Goal: Task Accomplishment & Management: Complete application form

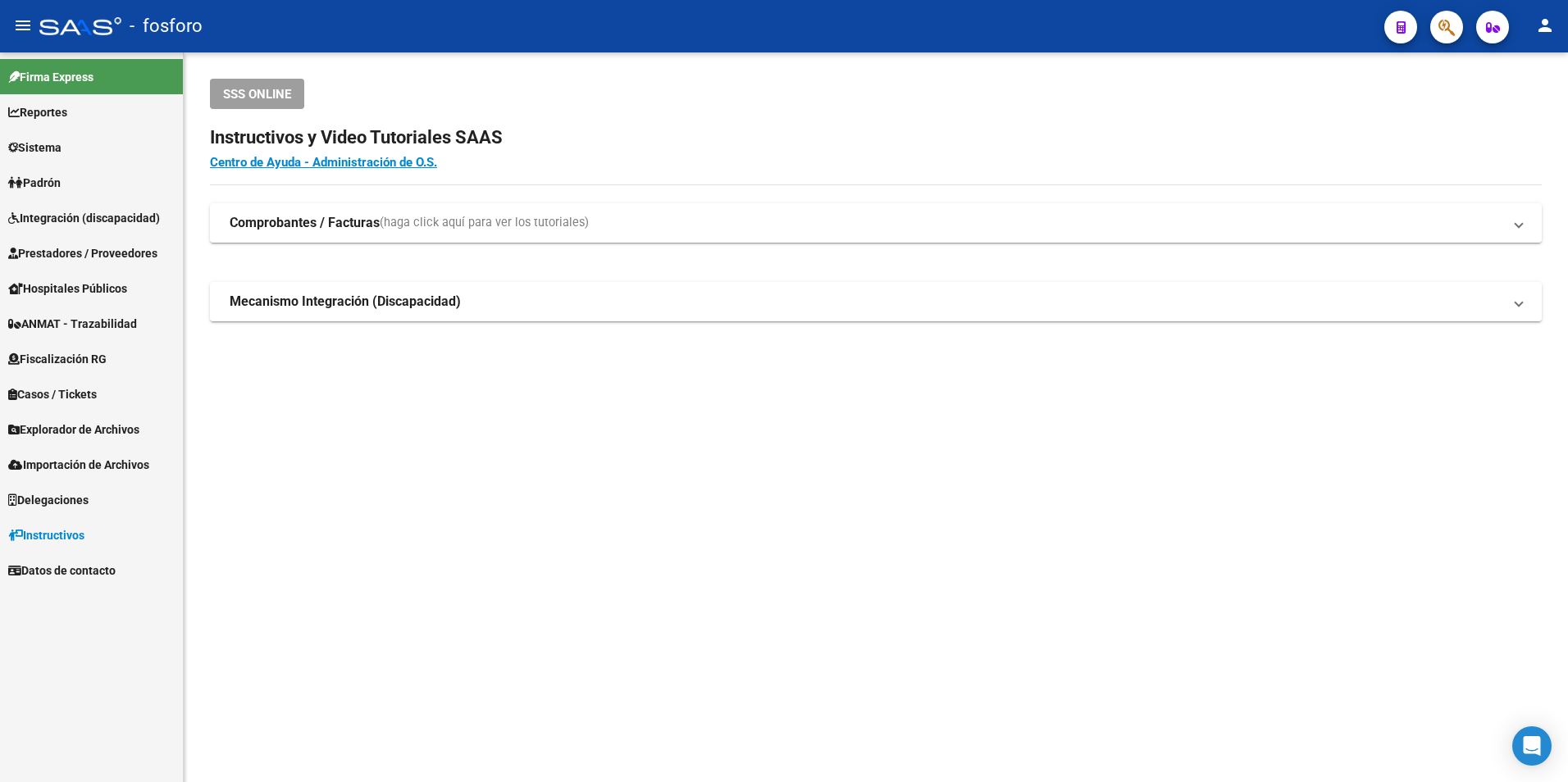
click at [1426, 26] on div at bounding box center [1440, 27] width 46 height 33
click at [1429, 26] on div at bounding box center [1440, 27] width 46 height 33
click at [1437, 23] on button "button" at bounding box center [1446, 28] width 33 height 33
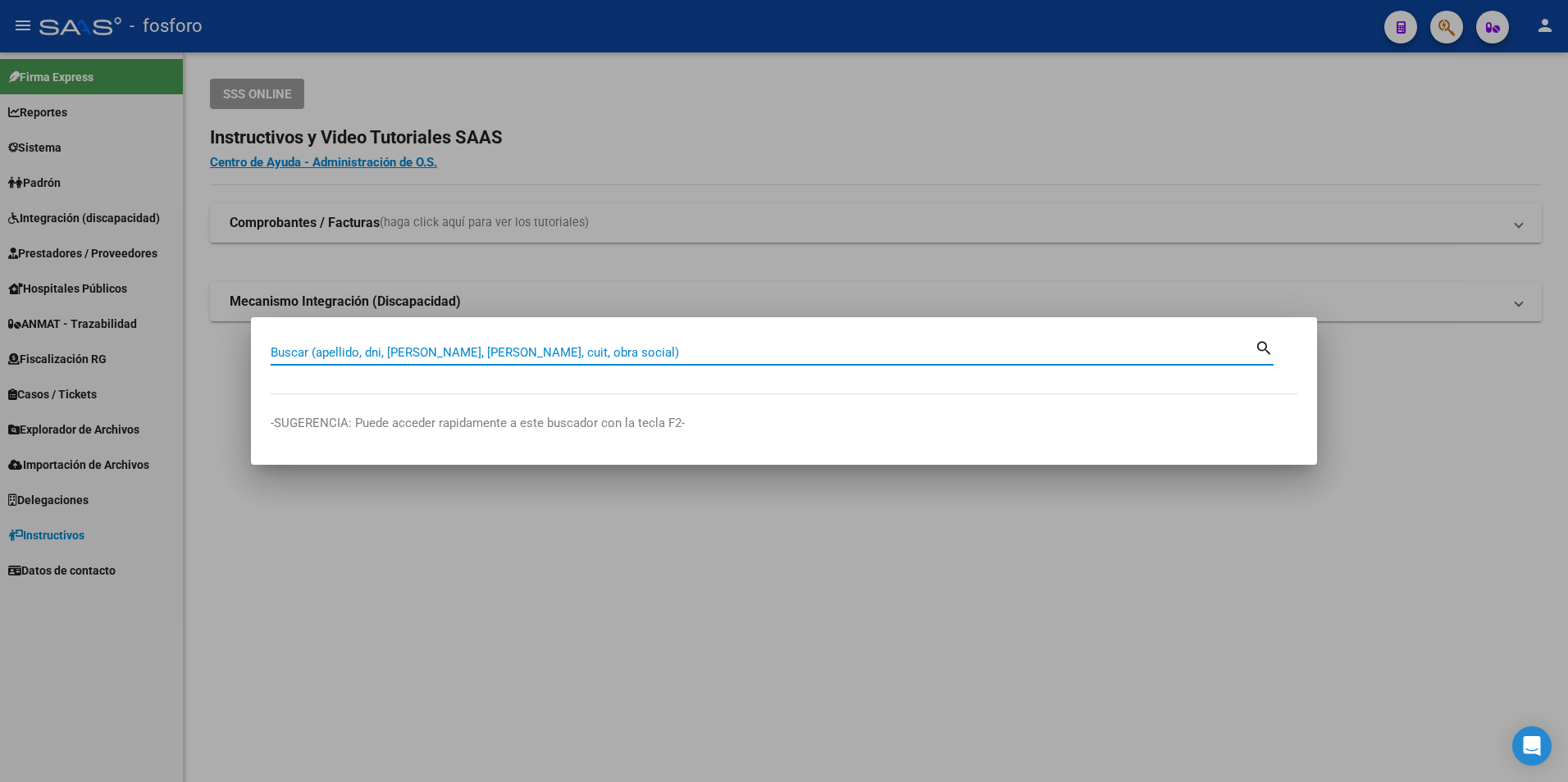
click at [368, 356] on input "Buscar (apellido, dni, [PERSON_NAME], [PERSON_NAME], cuit, obra social)" at bounding box center [763, 353] width 984 height 15
type input "salta"
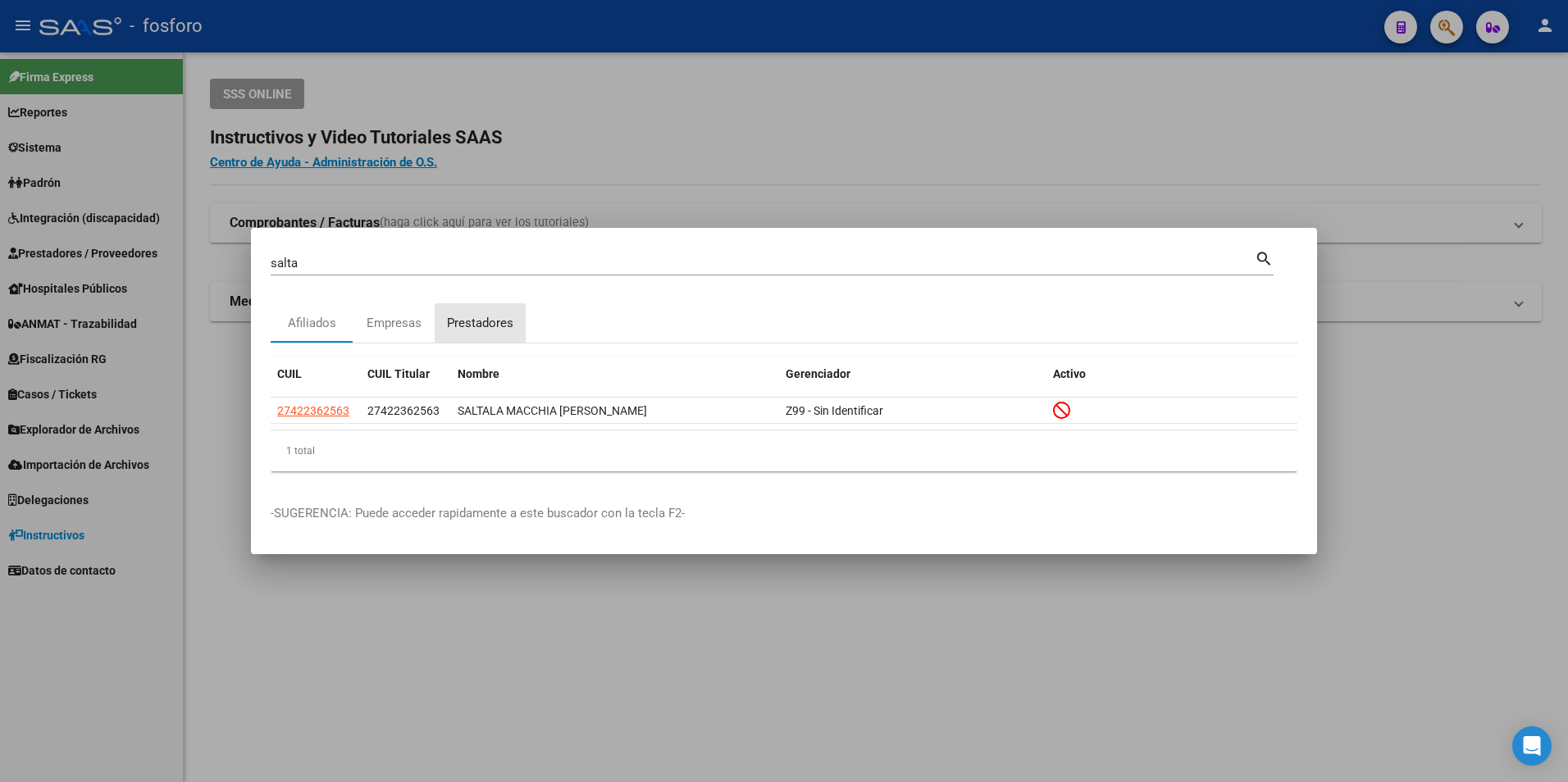
click at [462, 314] on div "Prestadores" at bounding box center [480, 323] width 66 height 18
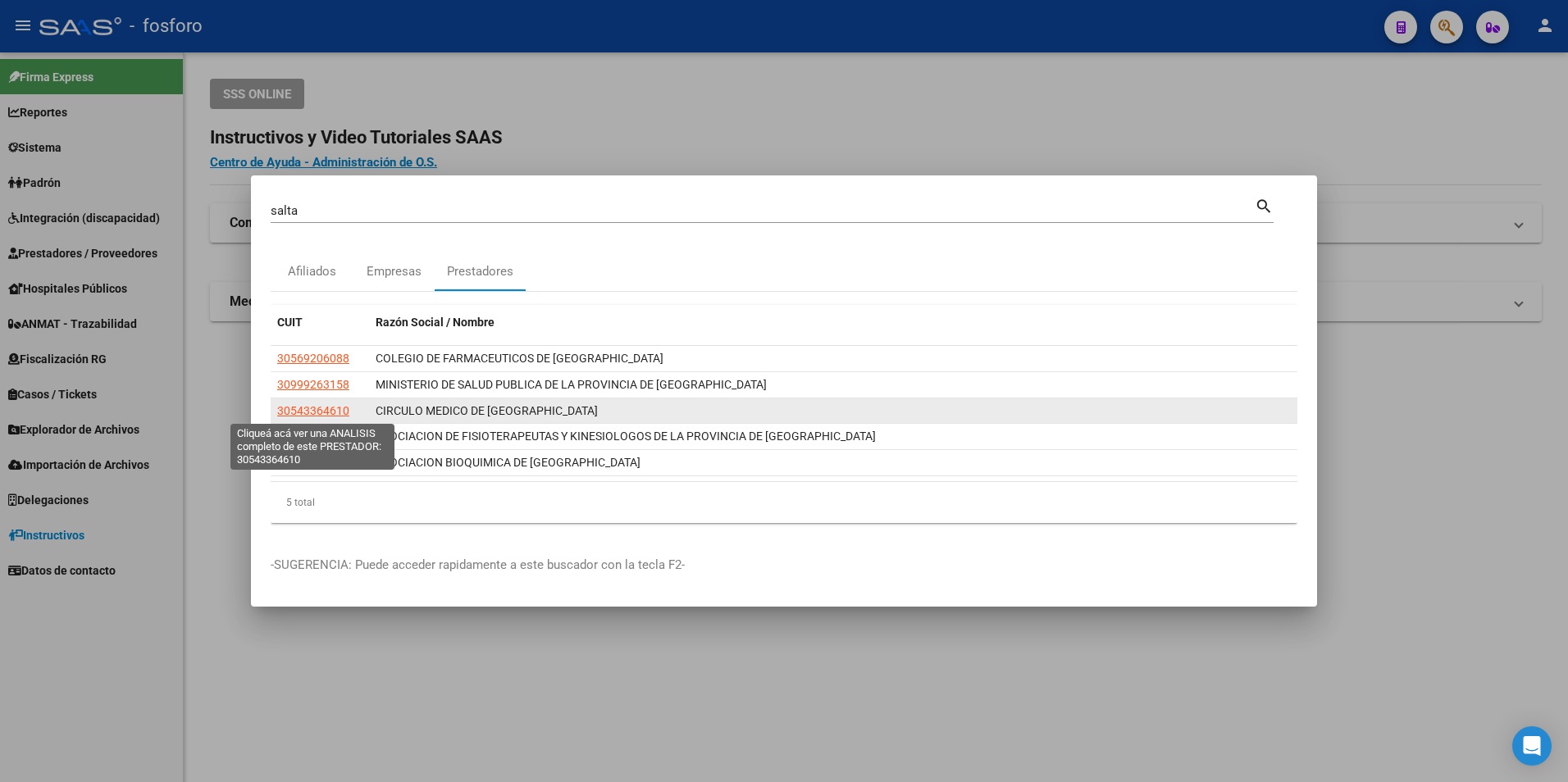
click at [310, 414] on span "30543364610" at bounding box center [313, 411] width 72 height 13
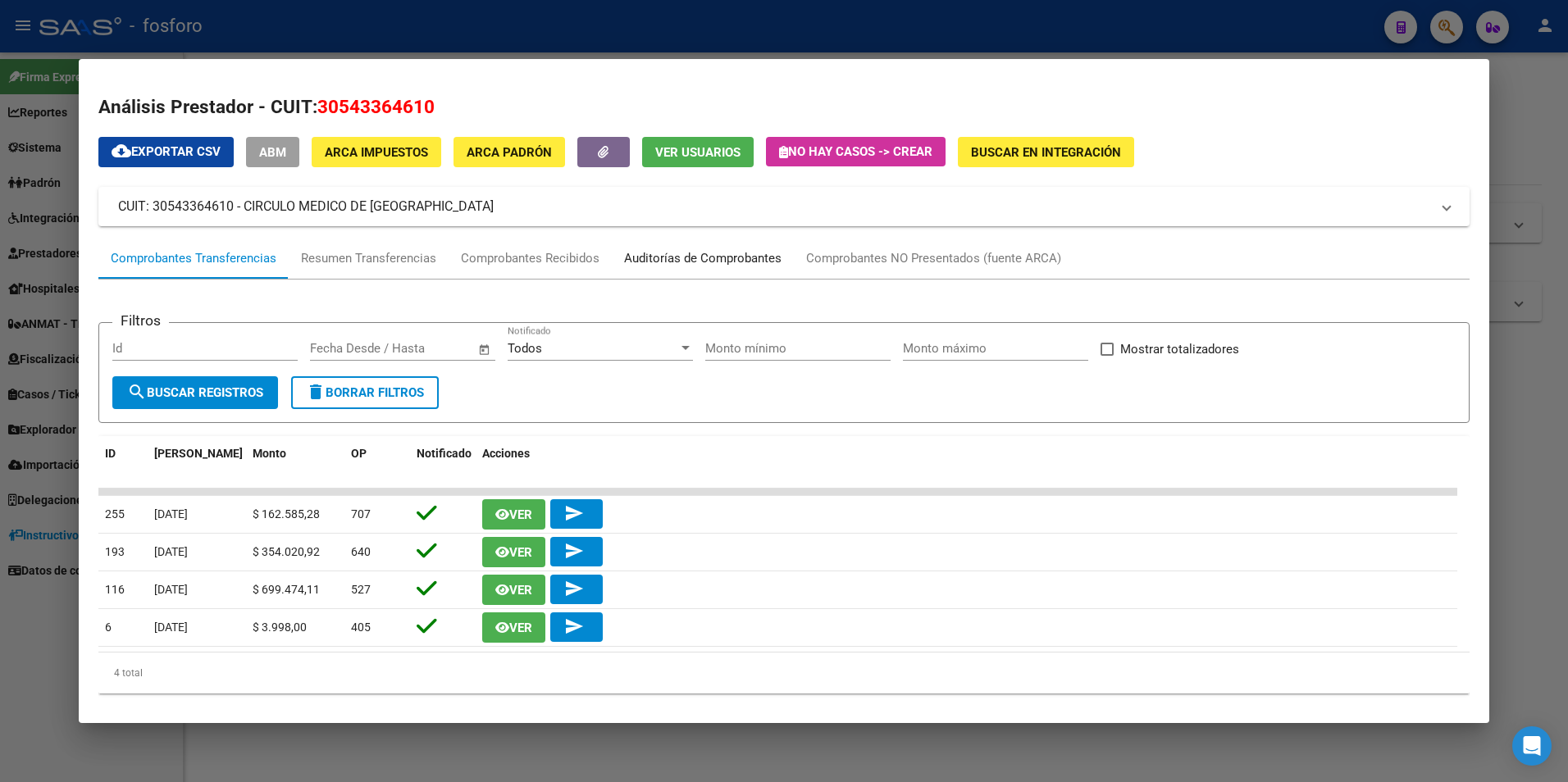
click at [770, 250] on div "Auditorías de Comprobantes" at bounding box center [702, 259] width 158 height 18
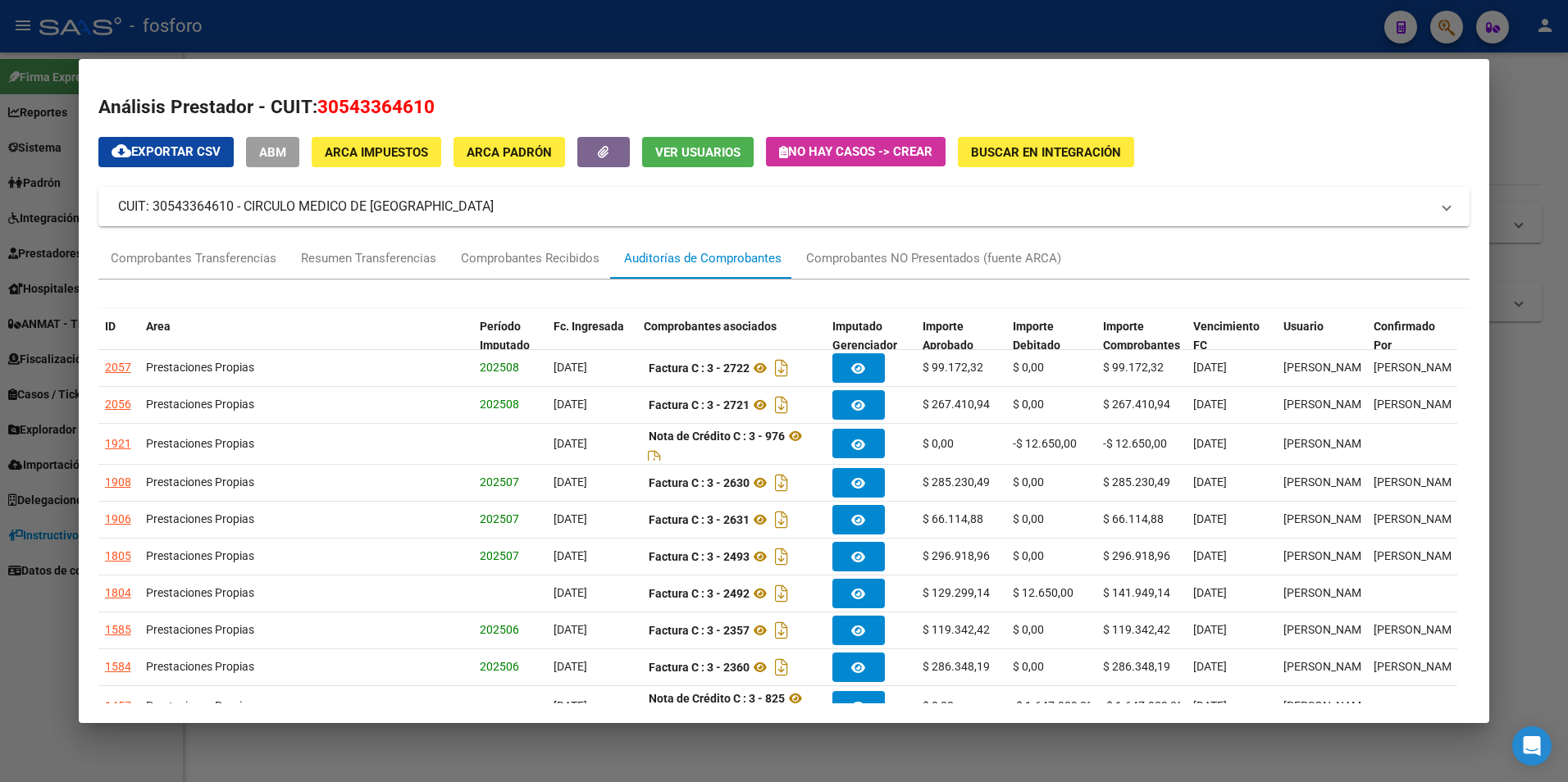
click at [1188, 28] on div at bounding box center [784, 391] width 1568 height 782
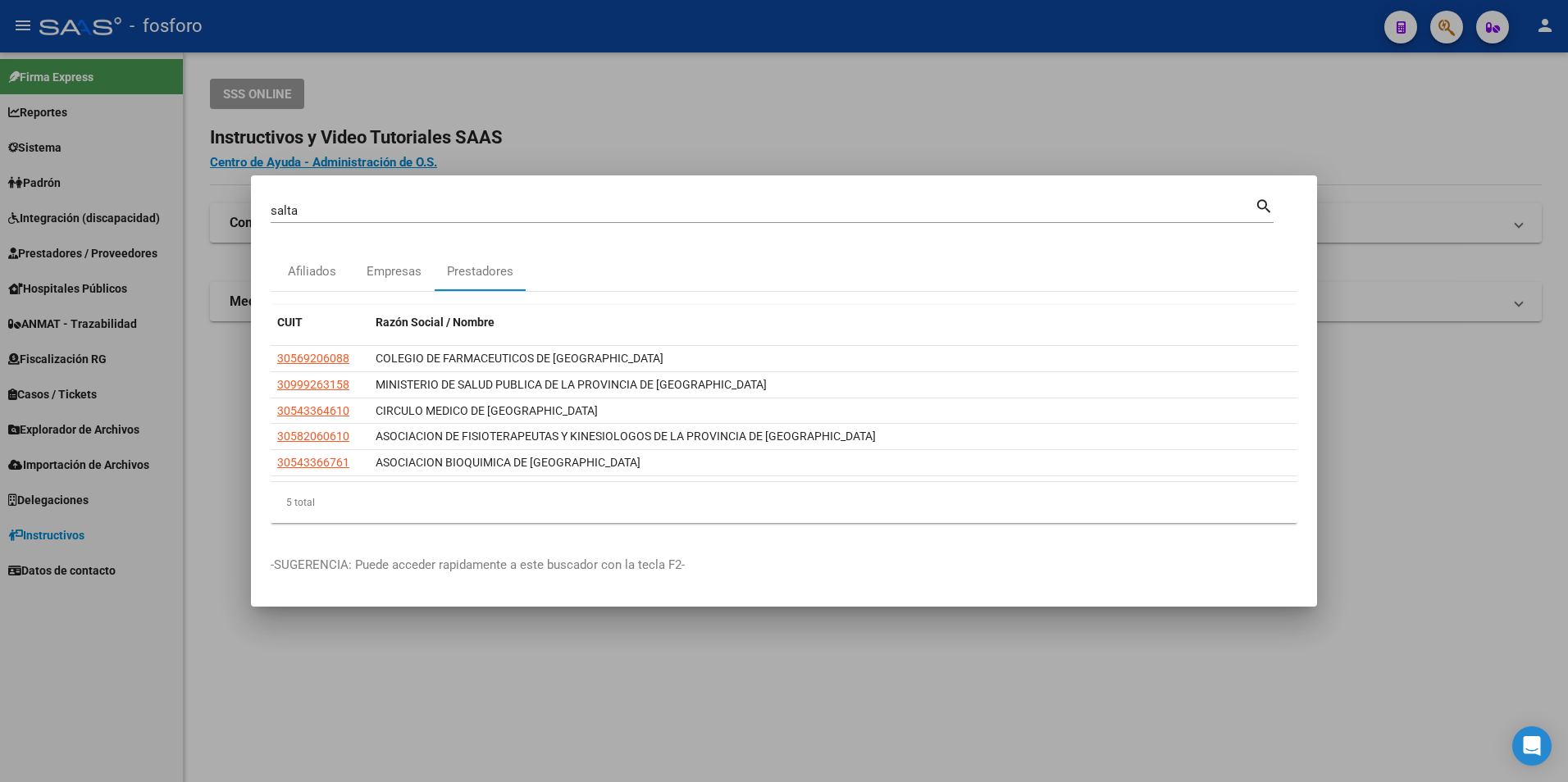
click at [186, 173] on div at bounding box center [784, 391] width 1568 height 782
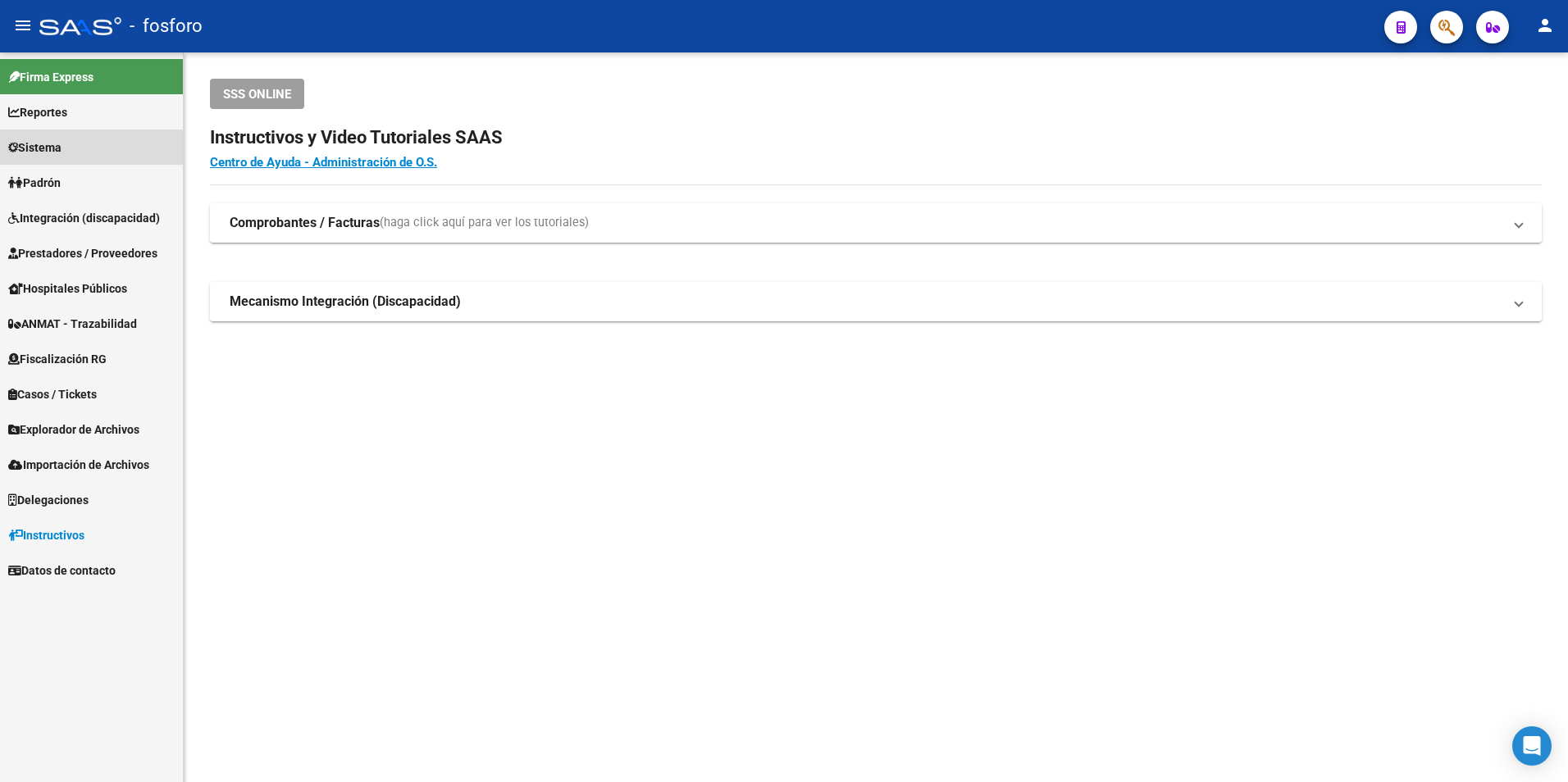
click at [48, 137] on link "Sistema" at bounding box center [91, 147] width 183 height 35
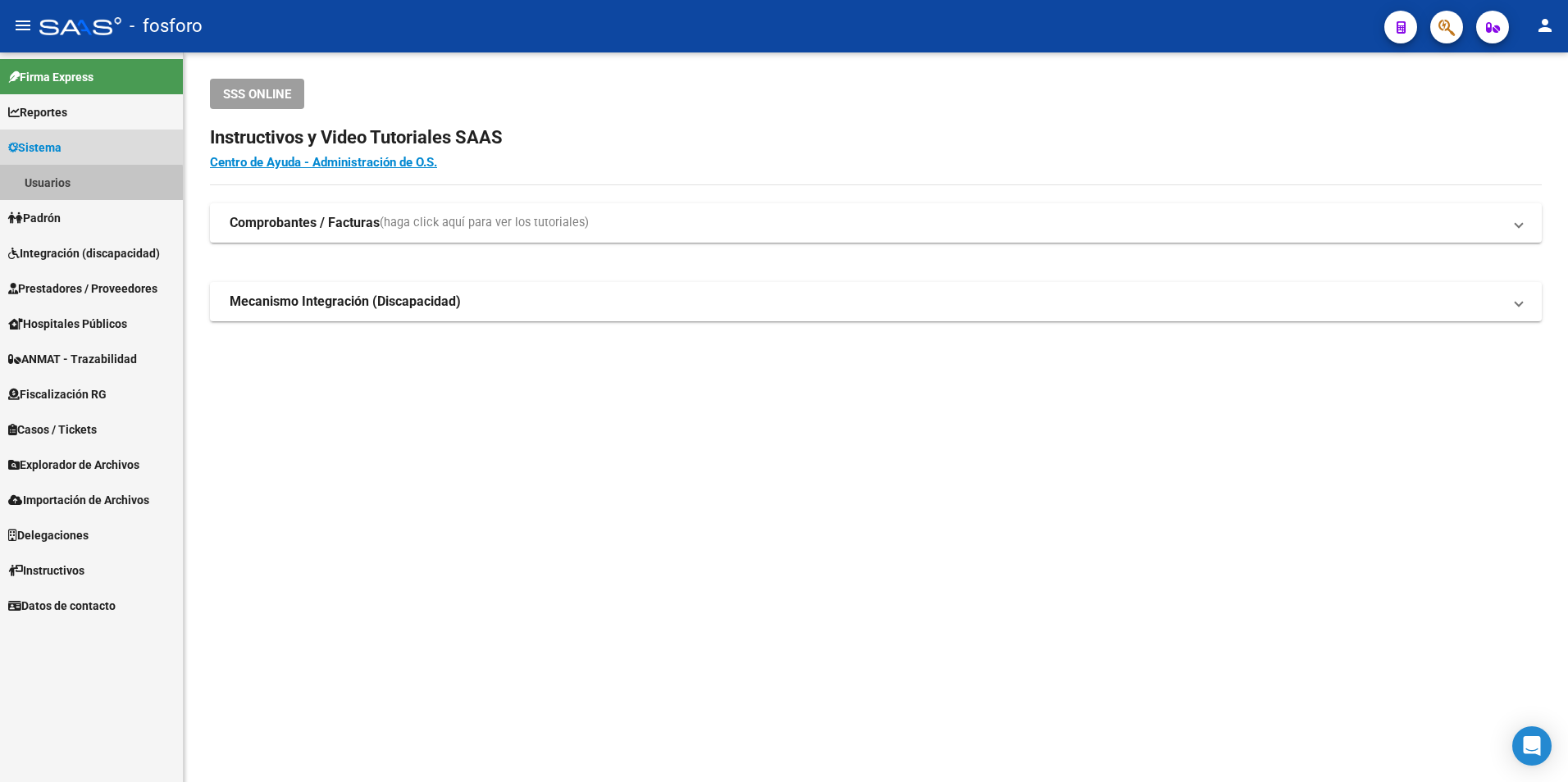
click at [62, 198] on link "Usuarios" at bounding box center [91, 182] width 183 height 35
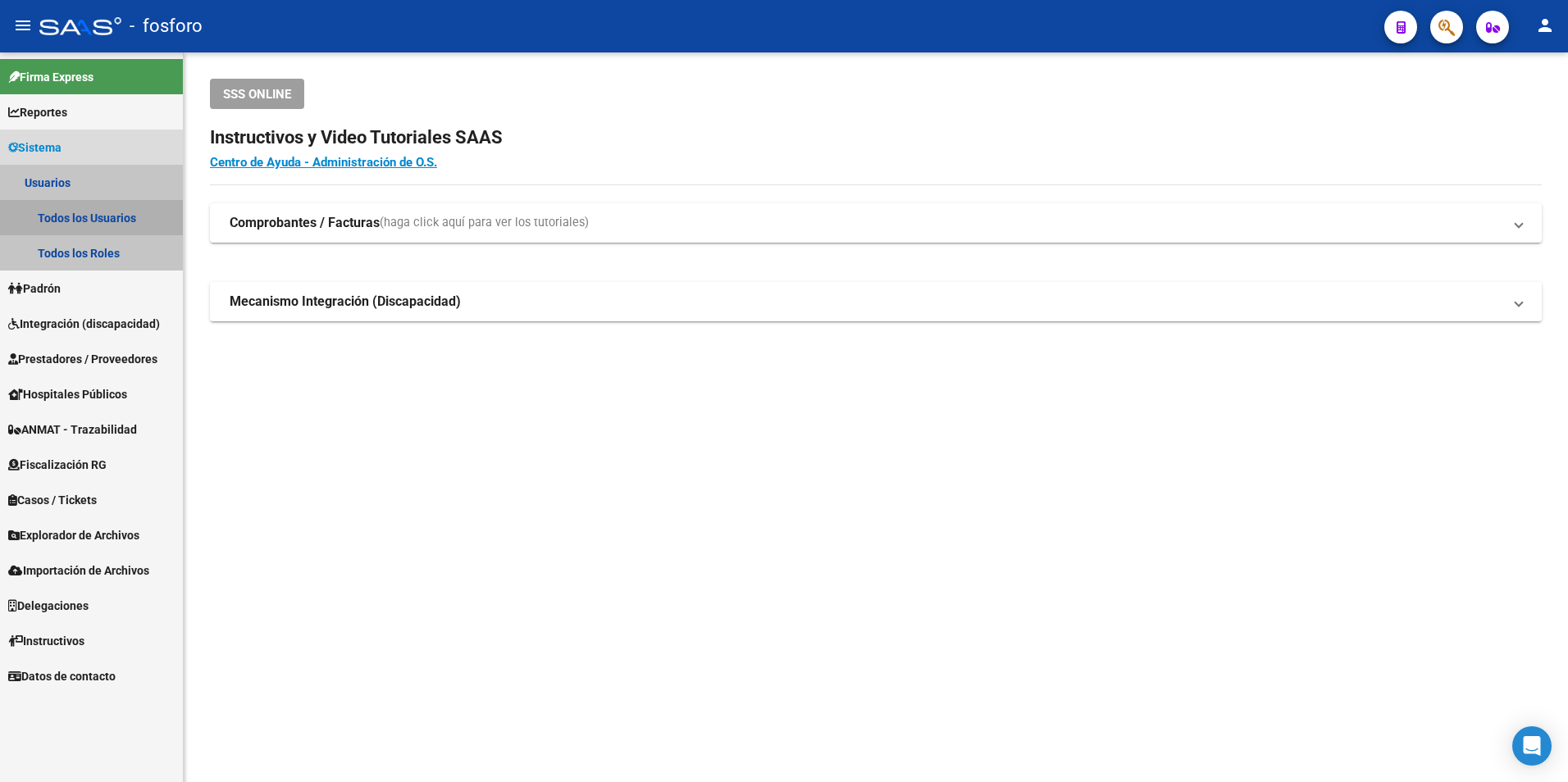
click at [64, 204] on link "Todos los Usuarios" at bounding box center [91, 217] width 183 height 35
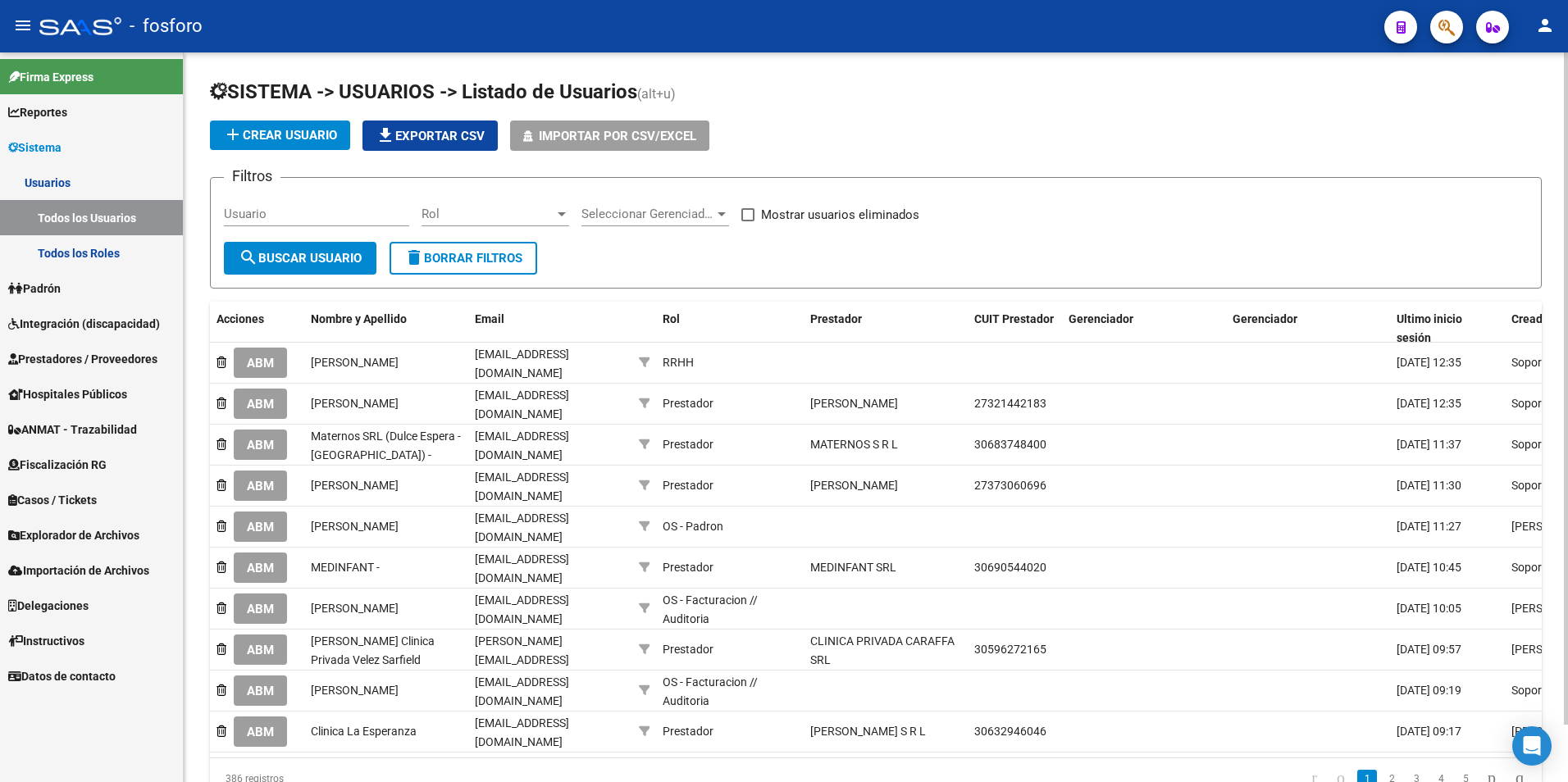
click at [316, 125] on button "add Crear Usuario" at bounding box center [280, 135] width 140 height 29
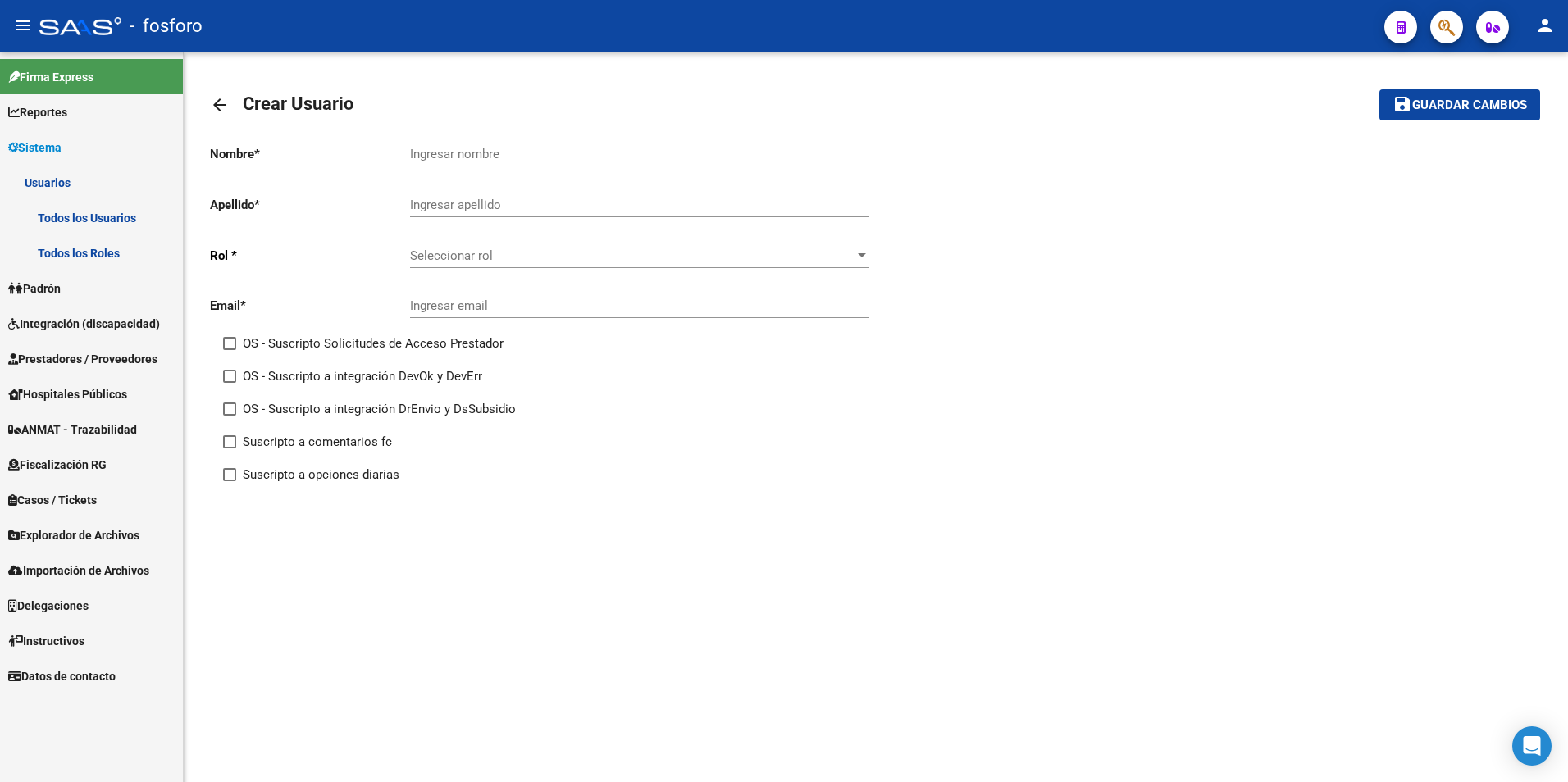
click at [533, 250] on span "Seleccionar rol" at bounding box center [632, 256] width 444 height 15
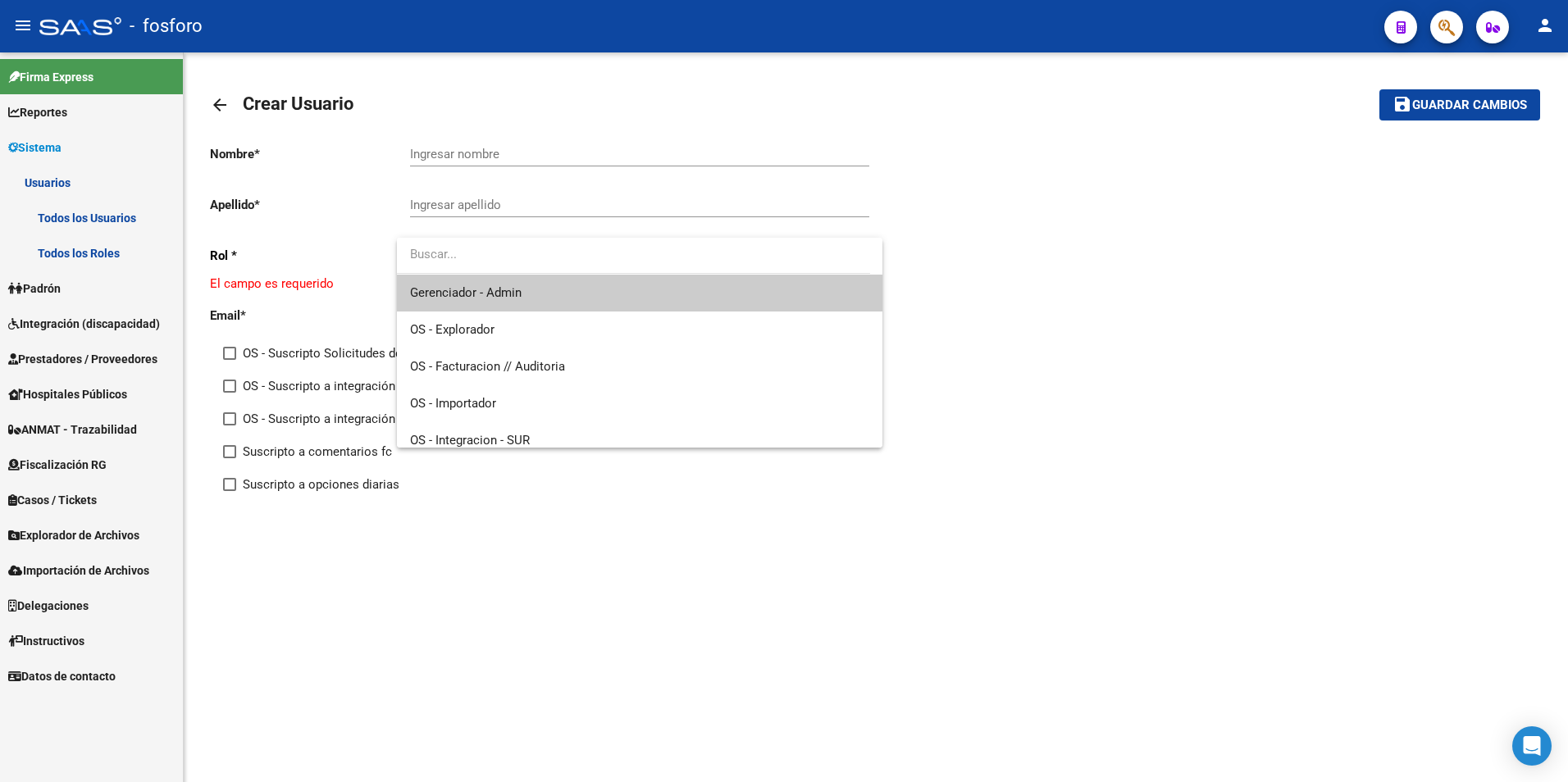
scroll to position [123, 0]
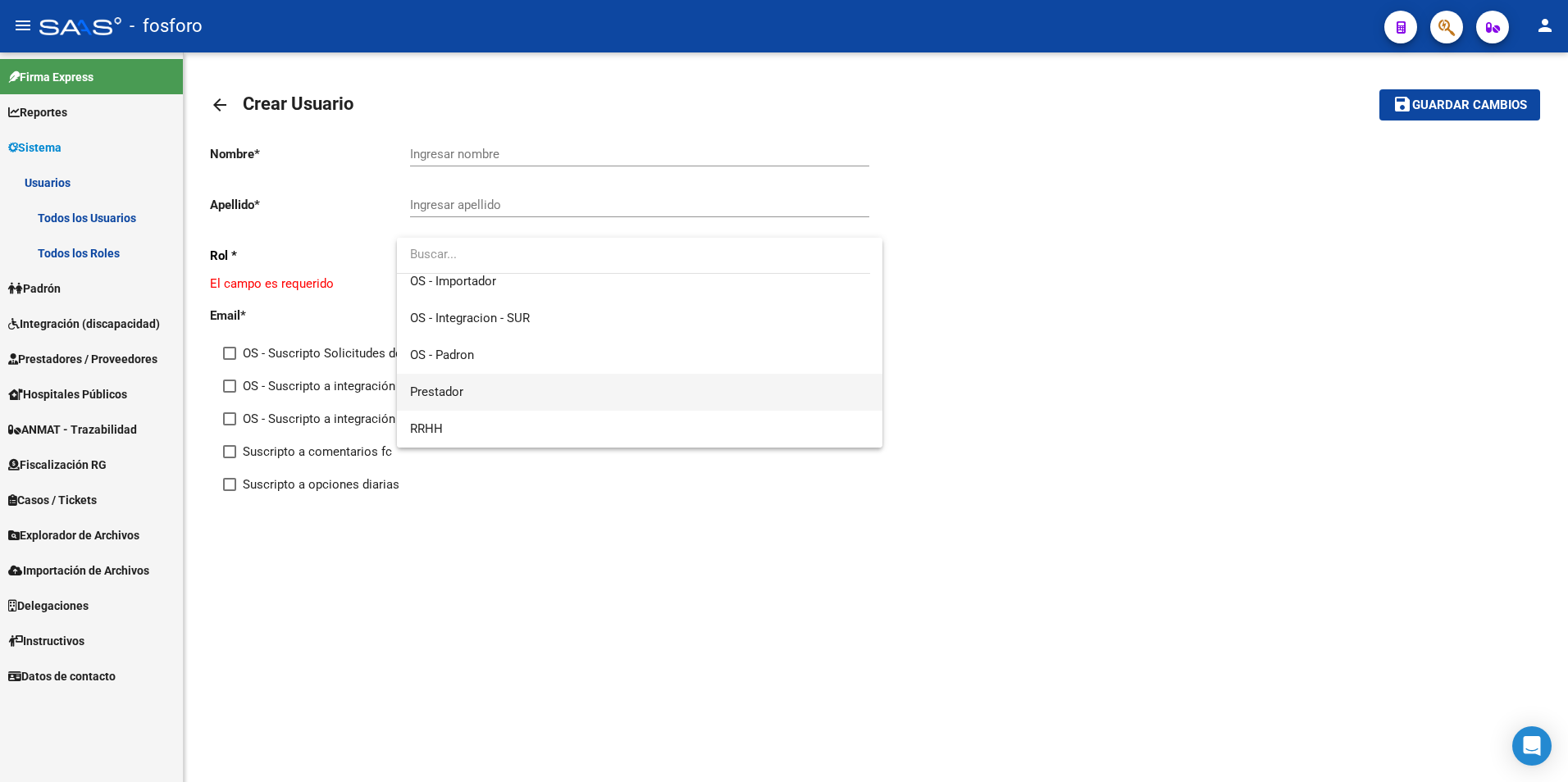
click at [597, 387] on span "Prestador" at bounding box center [639, 392] width 459 height 37
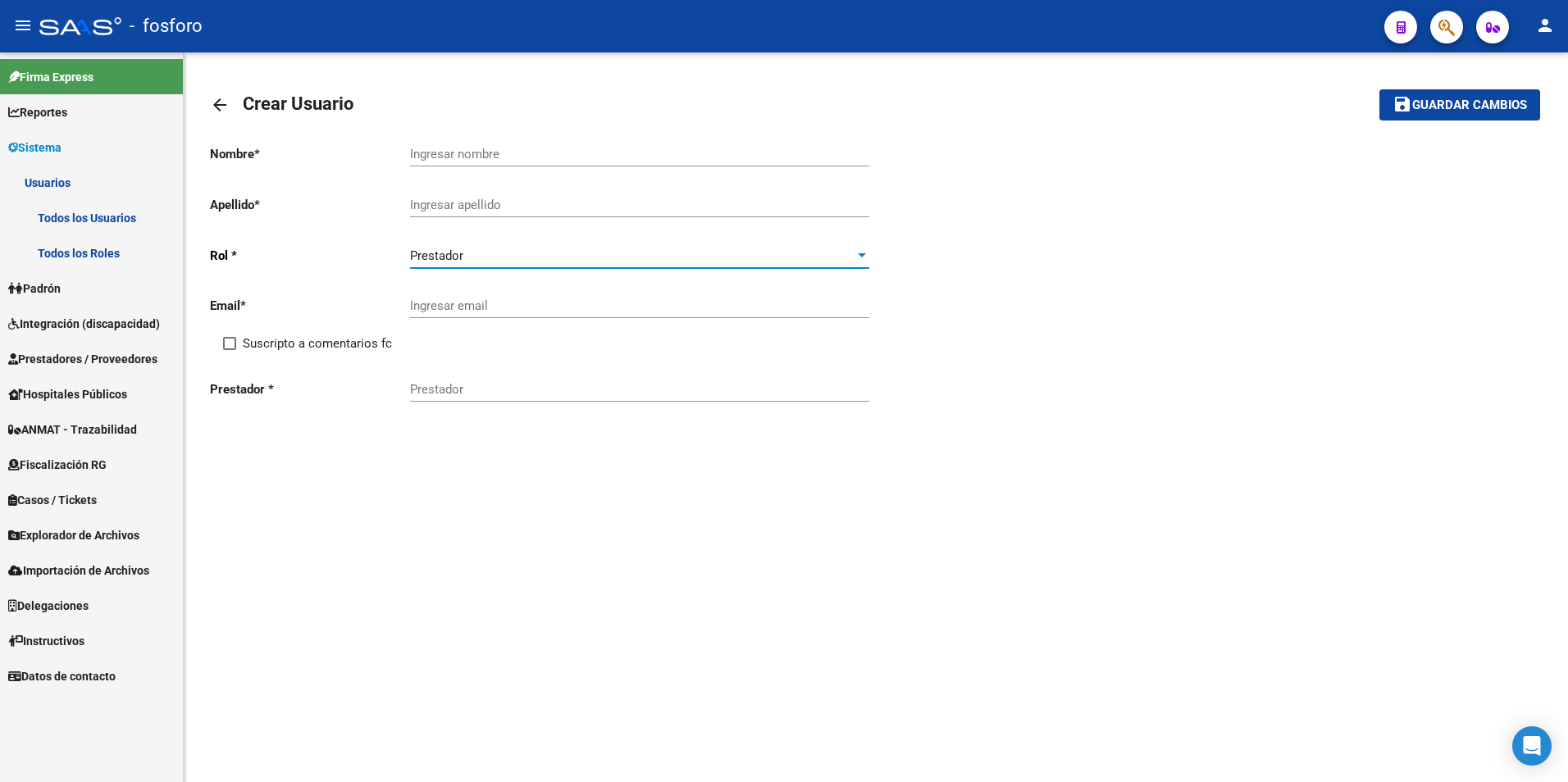
click at [482, 389] on input "Prestador" at bounding box center [639, 390] width 459 height 15
paste input "27322994864"
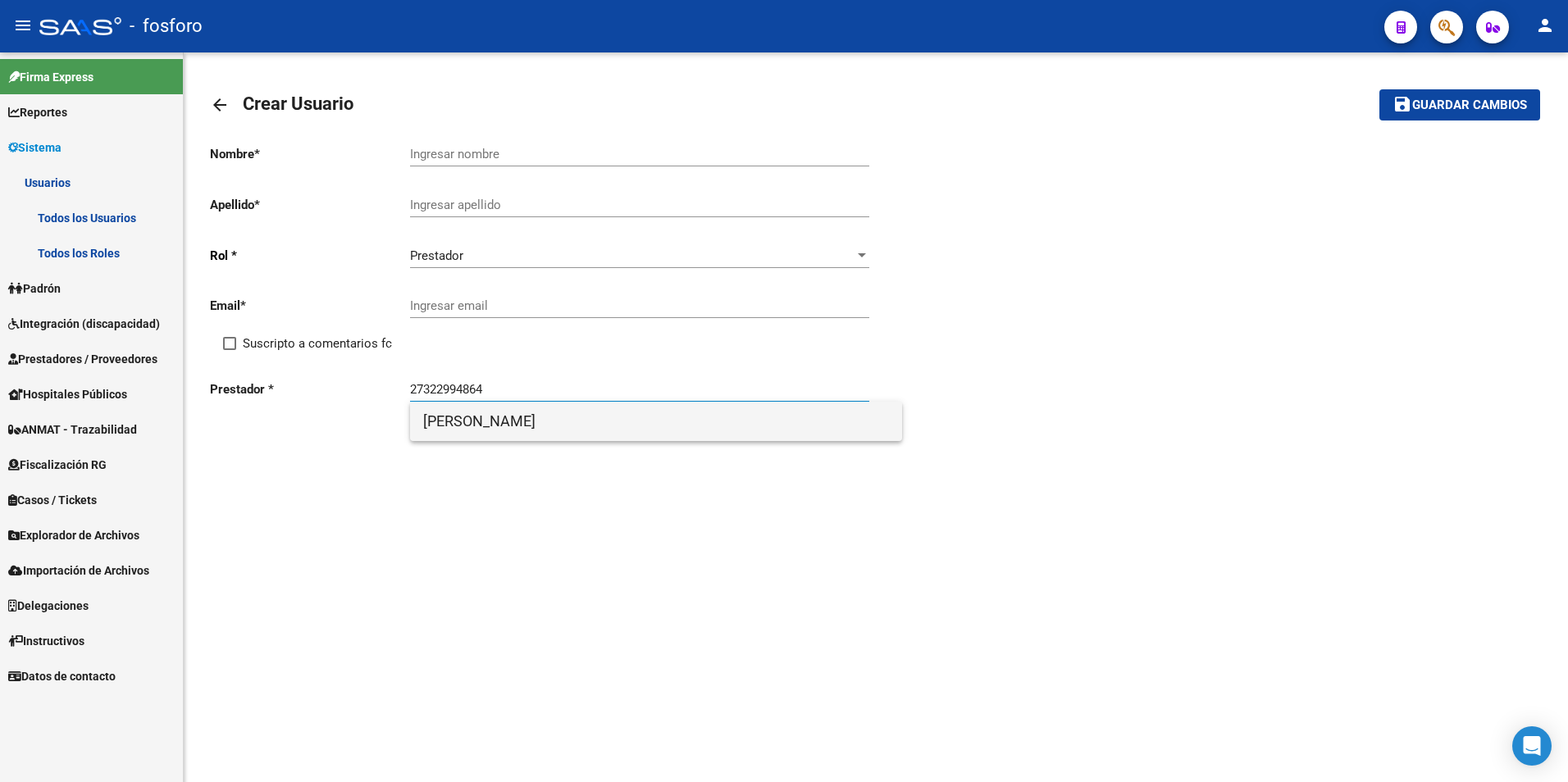
click at [484, 419] on span "[PERSON_NAME]" at bounding box center [656, 421] width 466 height 40
type input "[PERSON_NAME]"
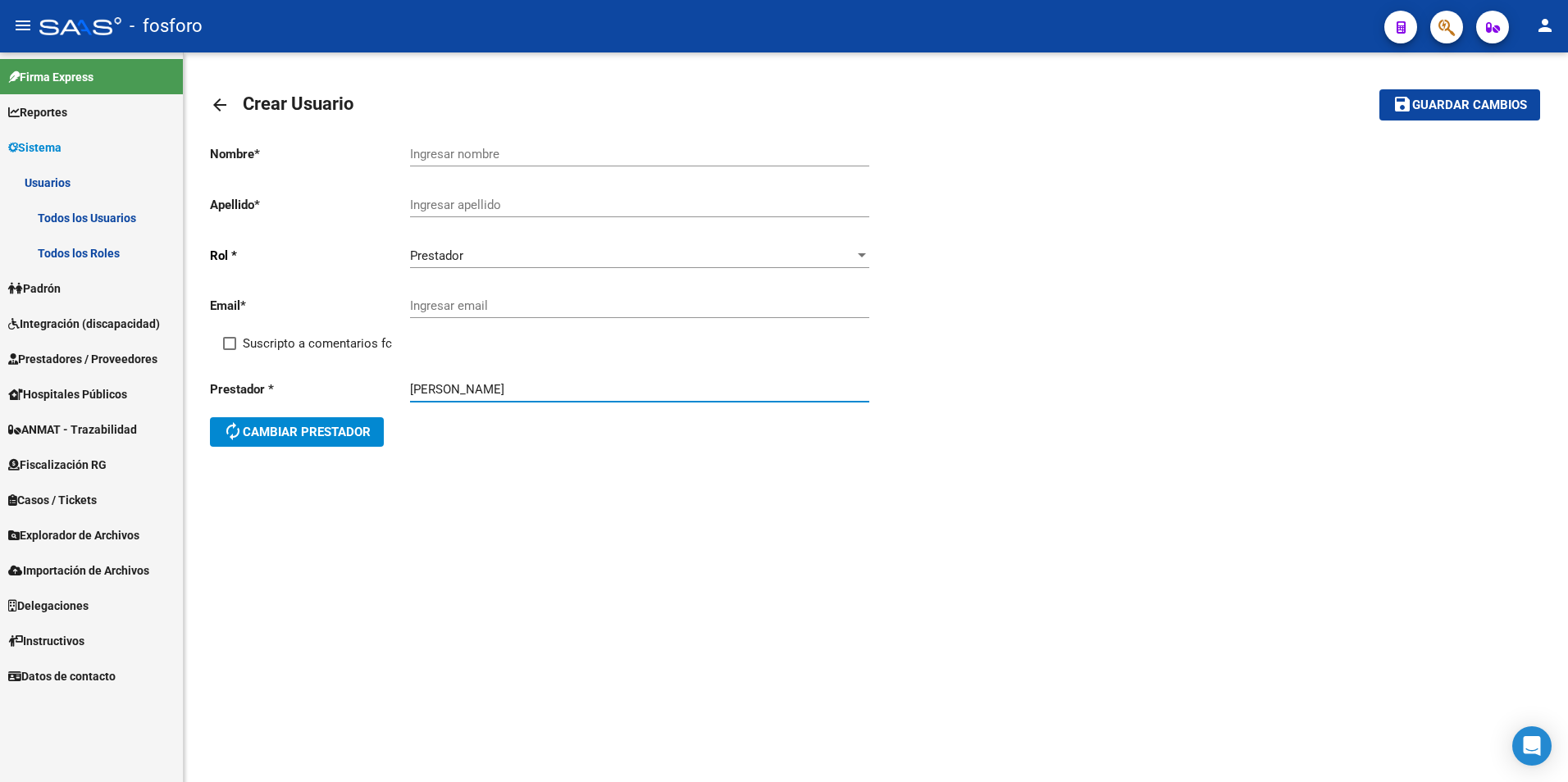
click at [471, 146] on div "Ingresar nombre" at bounding box center [639, 148] width 459 height 35
type input "[PERSON_NAME]"
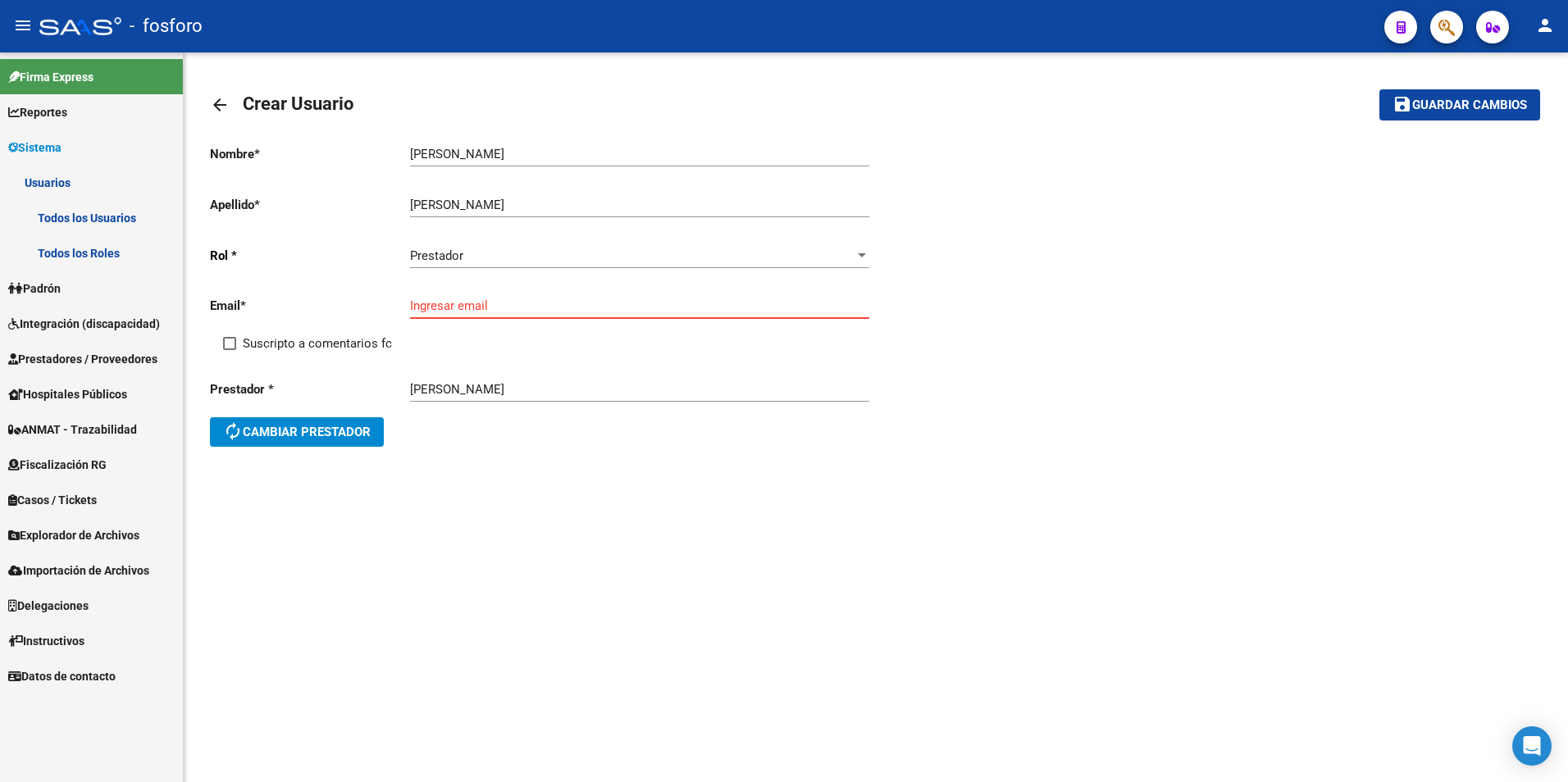
click at [560, 306] on input "Ingresar email" at bounding box center [639, 306] width 459 height 15
paste input "[EMAIL_ADDRESS][DOMAIN_NAME]"
type input "[EMAIL_ADDRESS][DOMAIN_NAME]"
click at [1470, 116] on button "save Guardar cambios" at bounding box center [1459, 104] width 160 height 30
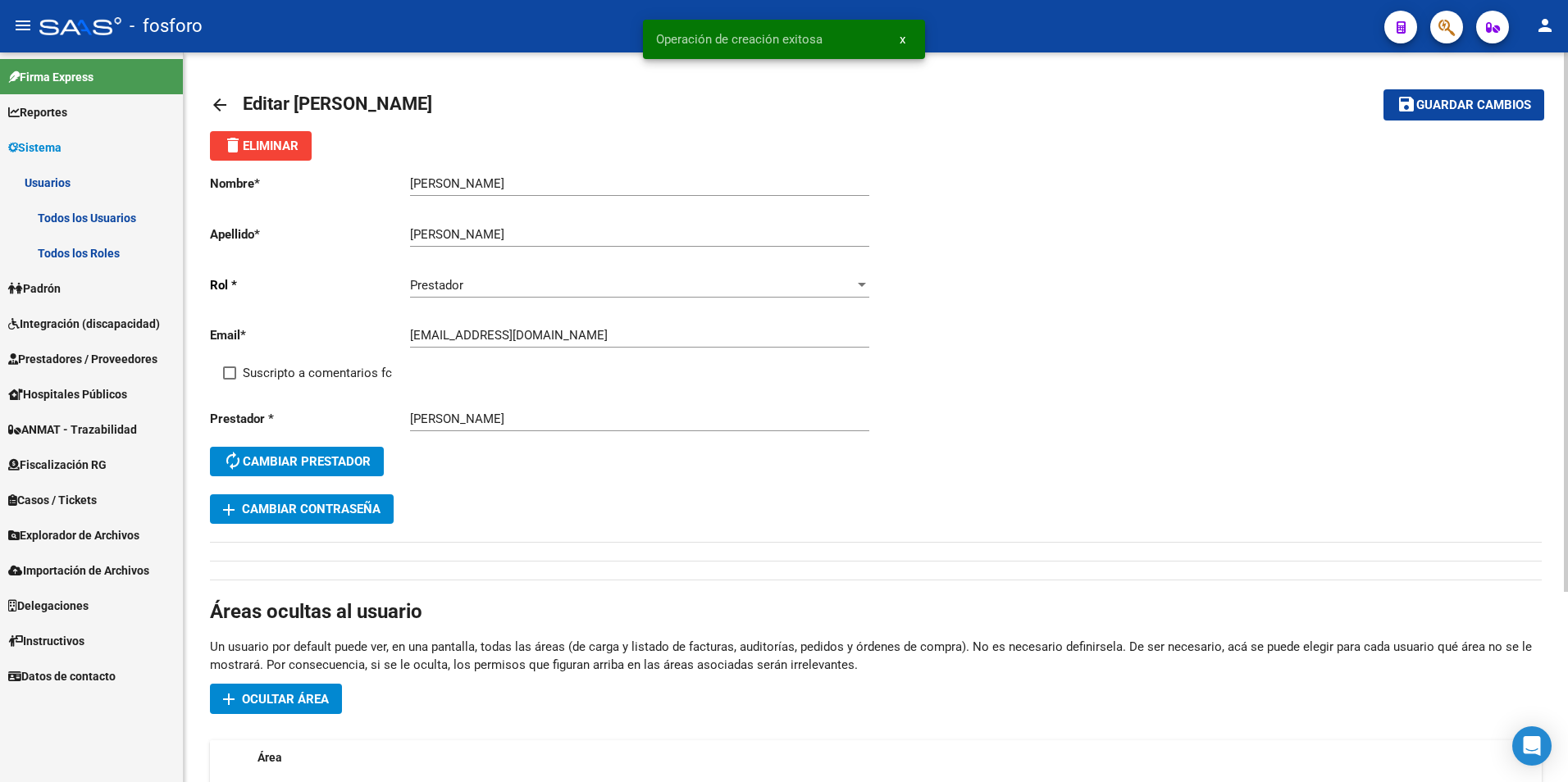
click at [213, 95] on mat-icon "arrow_back" at bounding box center [219, 104] width 19 height 19
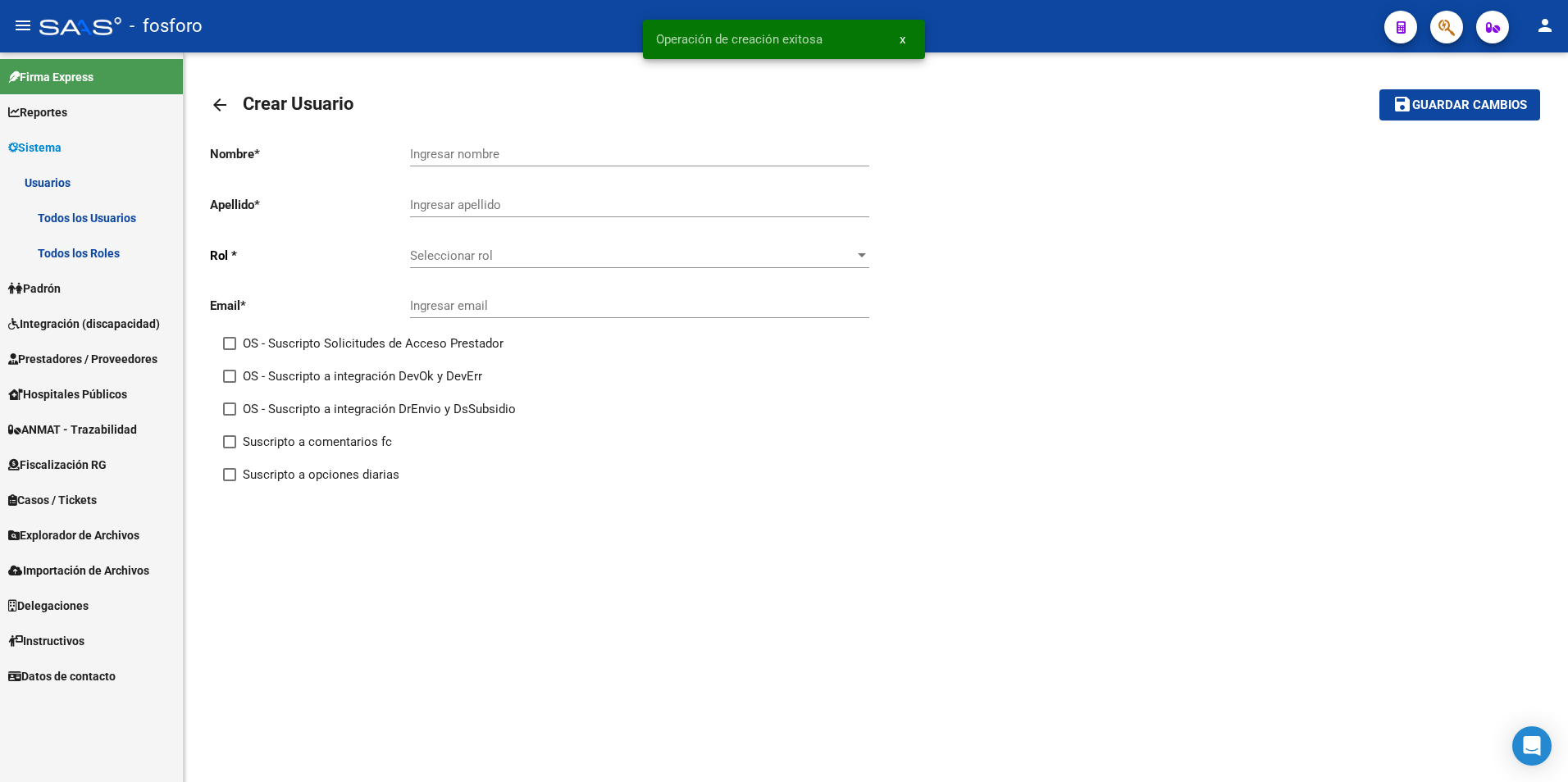
click at [225, 95] on mat-icon "arrow_back" at bounding box center [219, 104] width 19 height 19
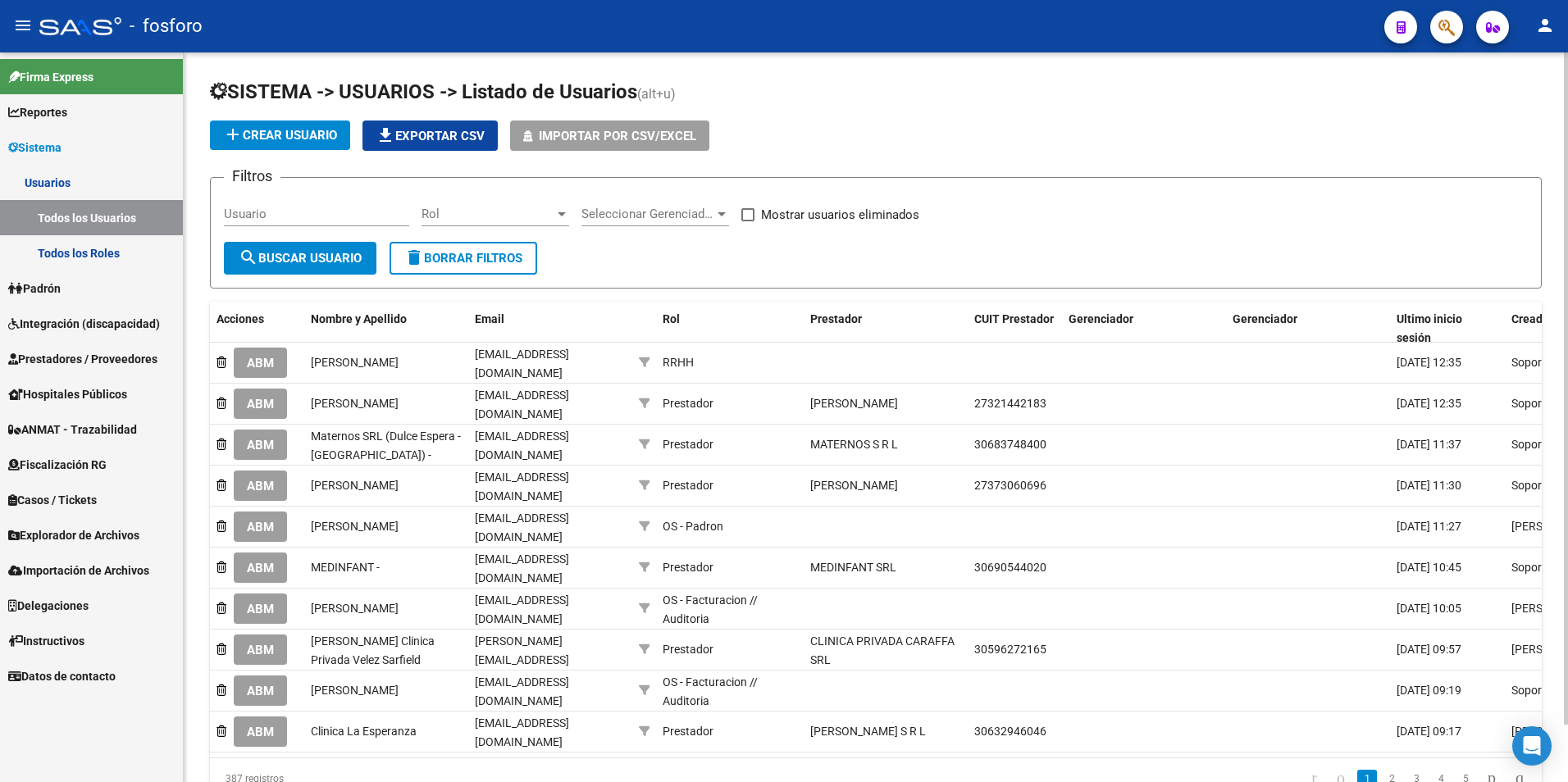
click at [1447, 26] on icon "button" at bounding box center [1446, 28] width 17 height 18
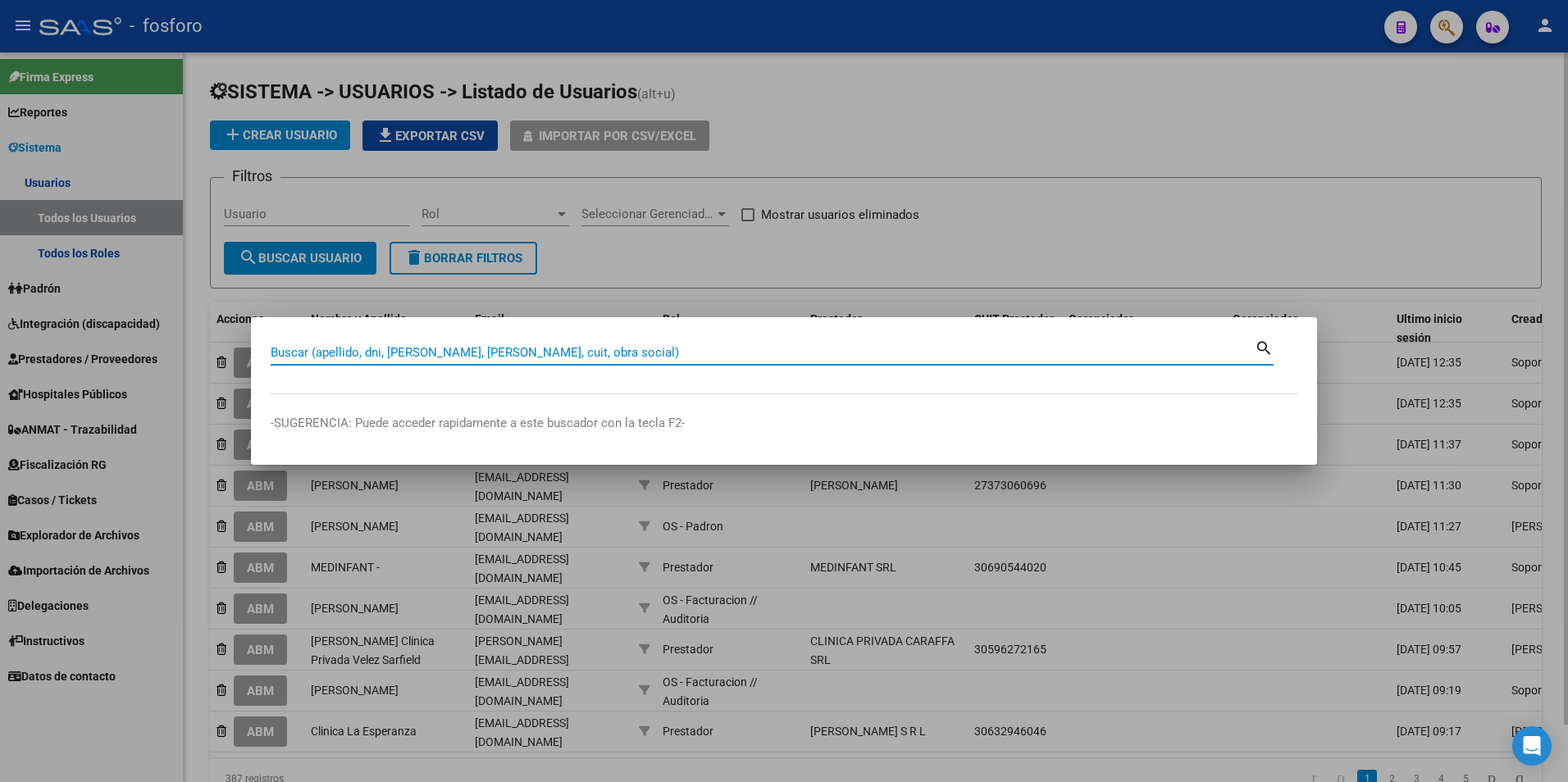
click at [577, 348] on input "Buscar (apellido, dni, [PERSON_NAME], [PERSON_NAME], cuit, obra social)" at bounding box center [763, 353] width 984 height 15
paste input "20941754822"
type input "20941754822"
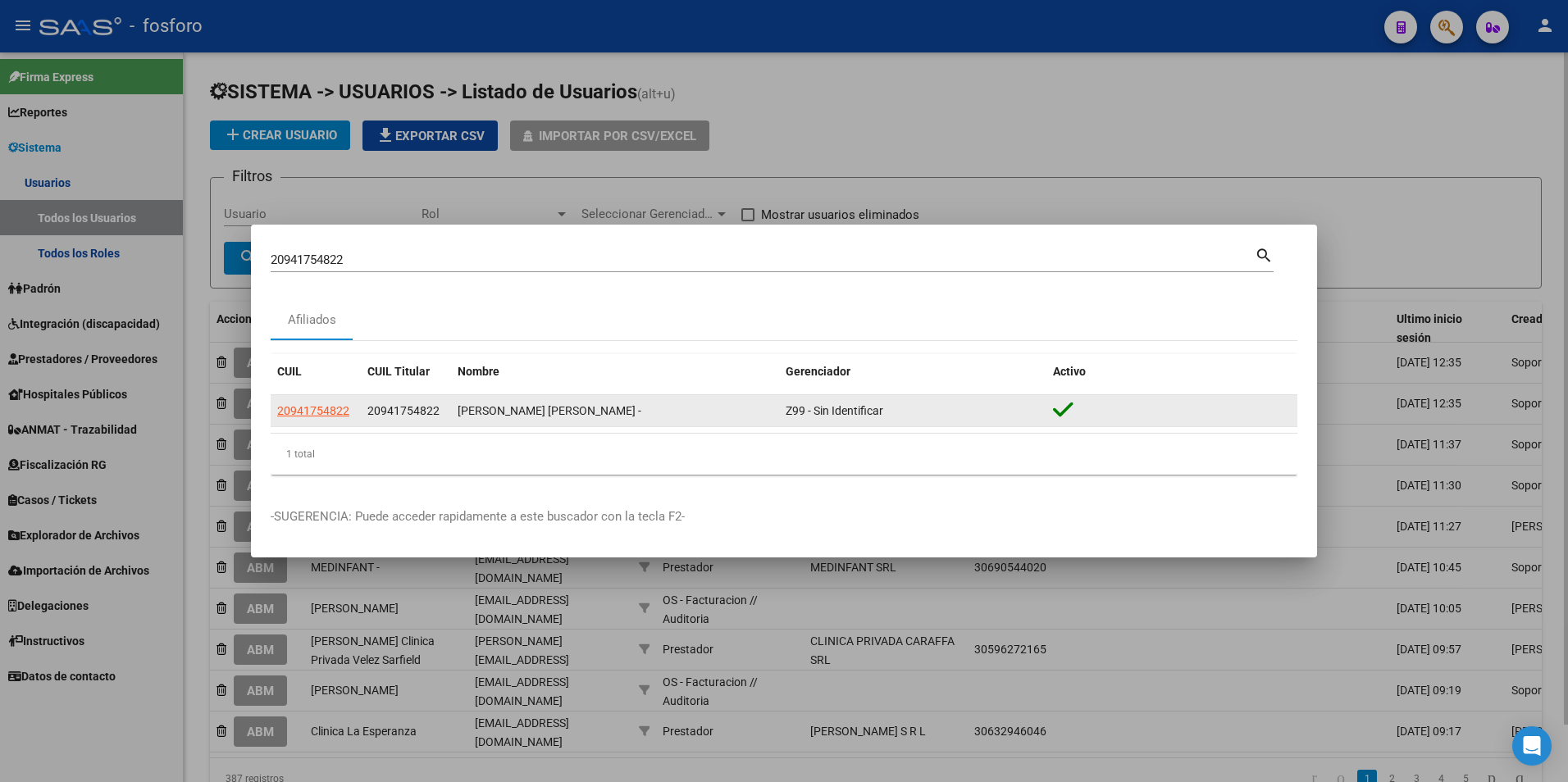
click at [320, 420] on app-link-go-to "20941754822" at bounding box center [313, 411] width 72 height 18
click at [319, 414] on span "20941754822" at bounding box center [313, 411] width 72 height 13
type textarea "20941754822"
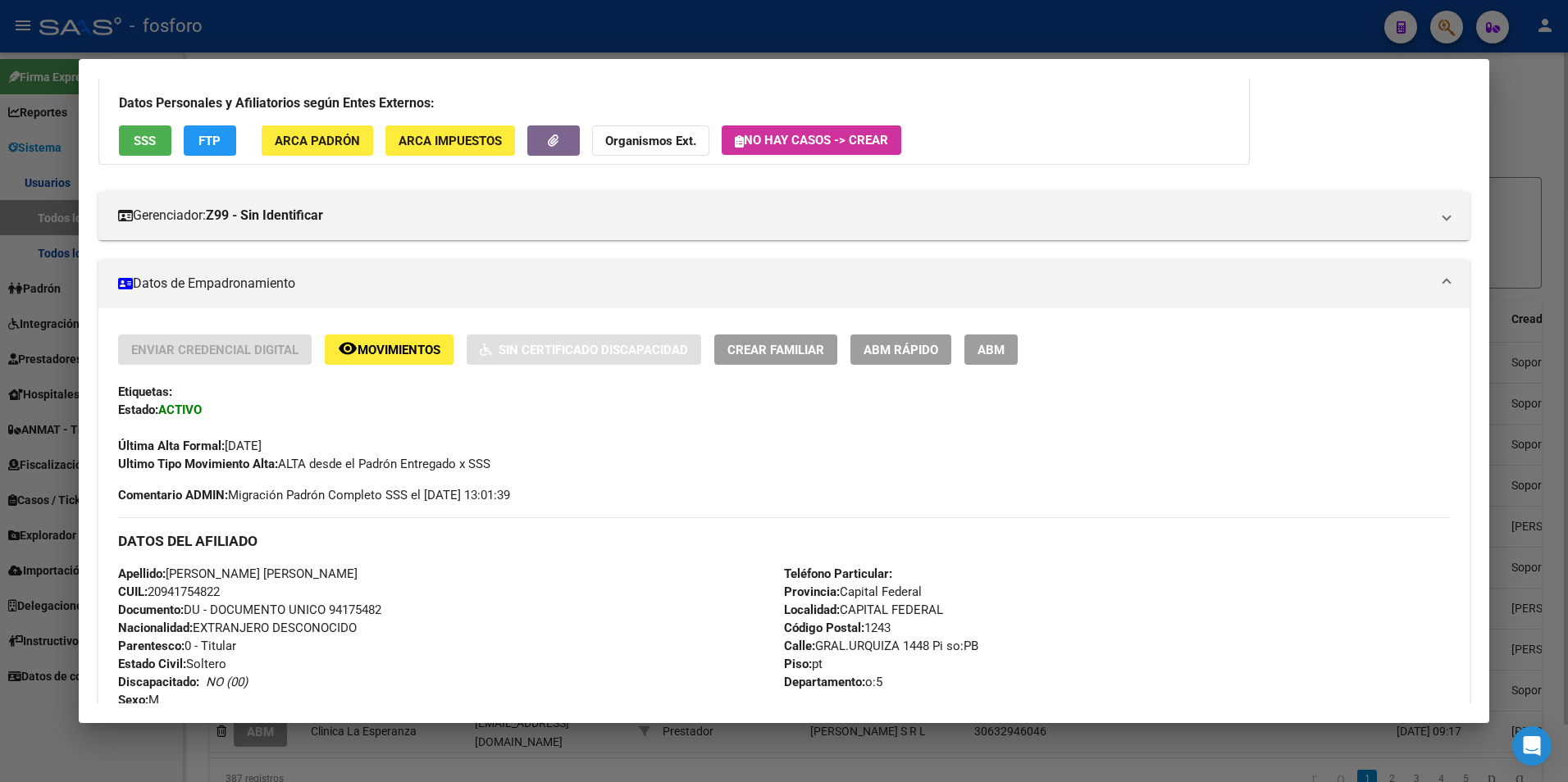
scroll to position [51, 0]
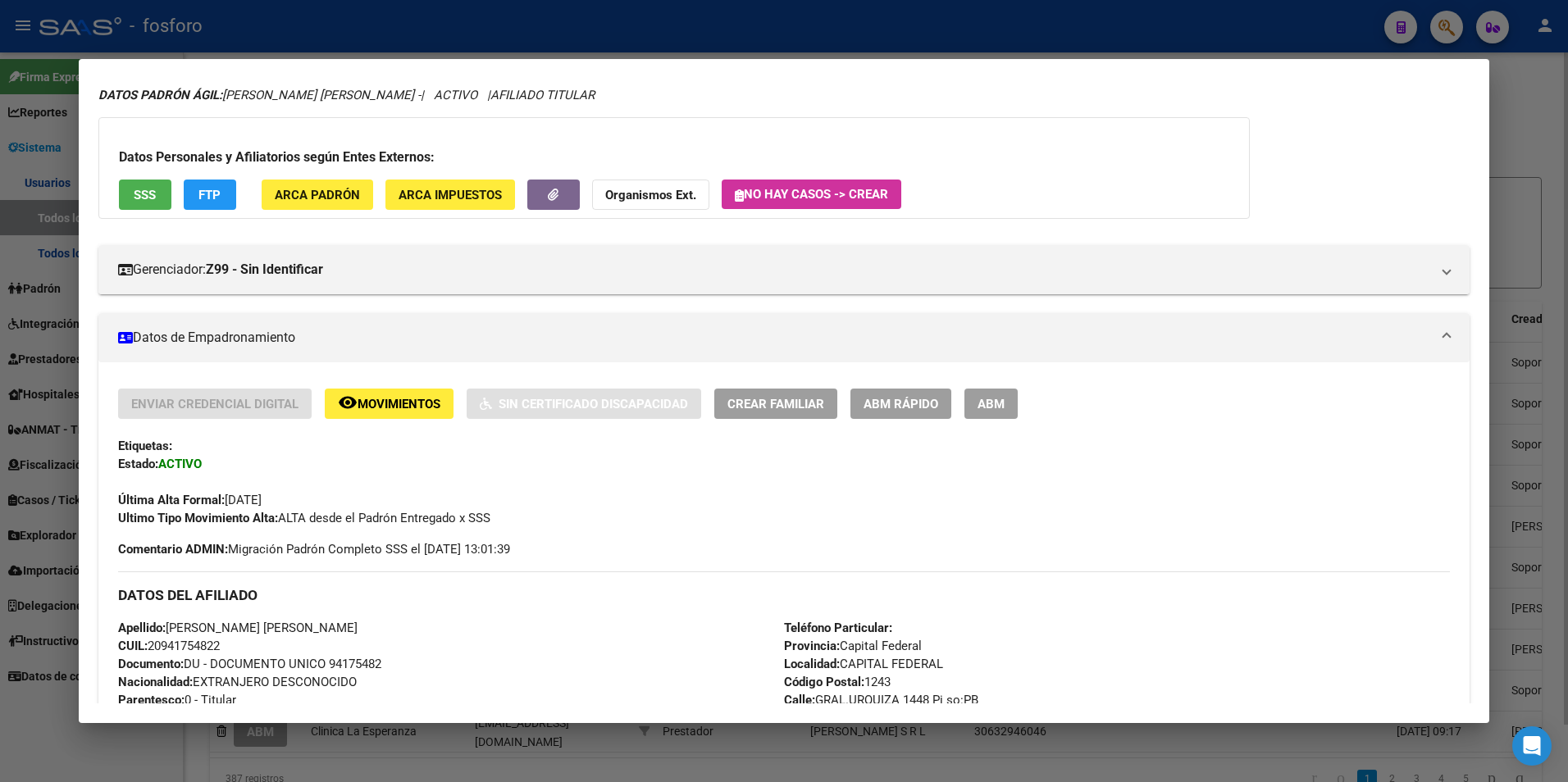
click at [1555, 129] on div at bounding box center [784, 391] width 1568 height 782
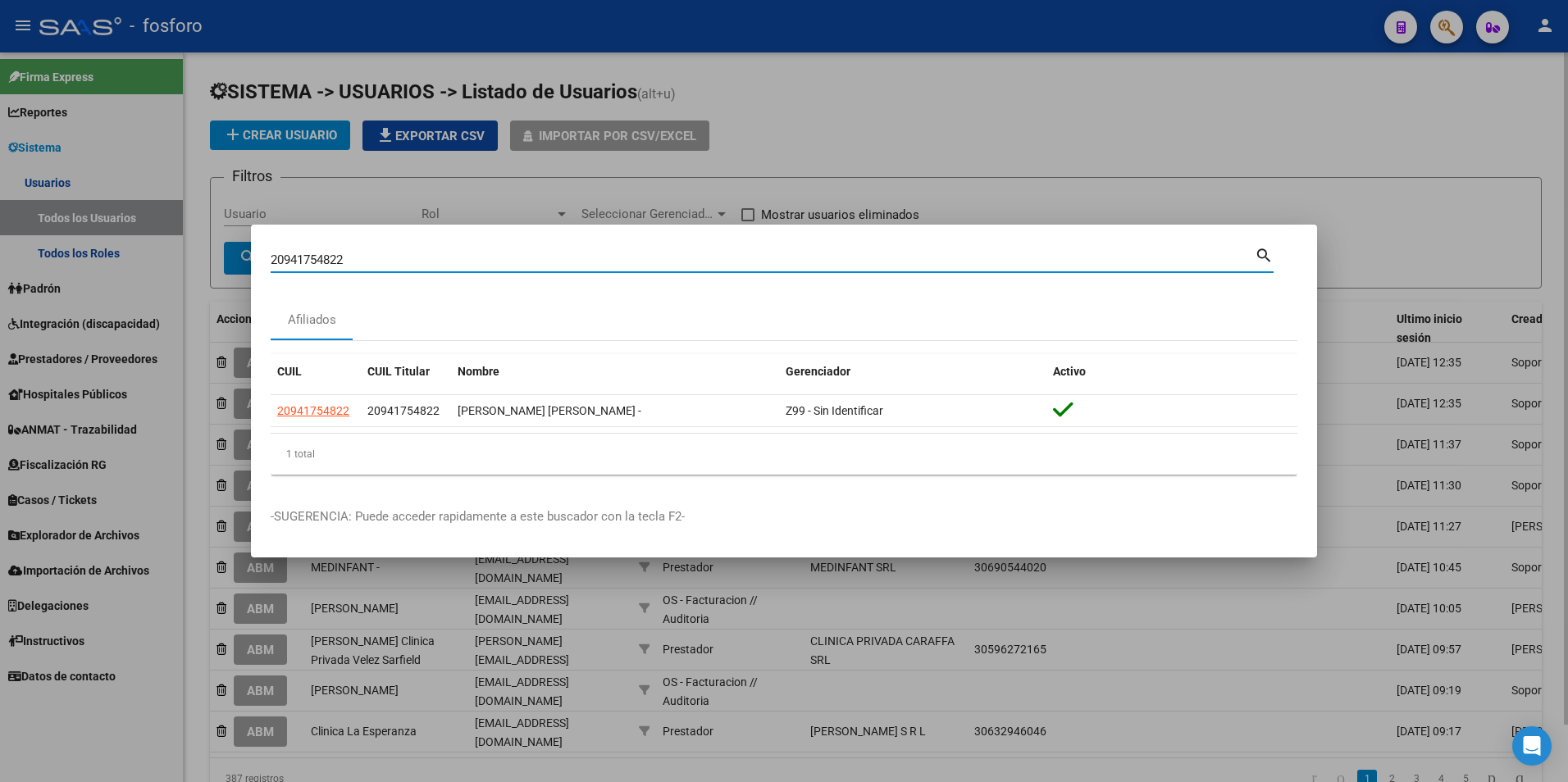
drag, startPoint x: 472, startPoint y: 262, endPoint x: 0, endPoint y: 158, distance: 483.3
click at [43, 227] on div "20941754822 Buscar (apellido, dni, cuil, nro traspaso, cuit, obra social) searc…" at bounding box center [784, 391] width 1568 height 782
paste input "346917513"
type input "20346917513"
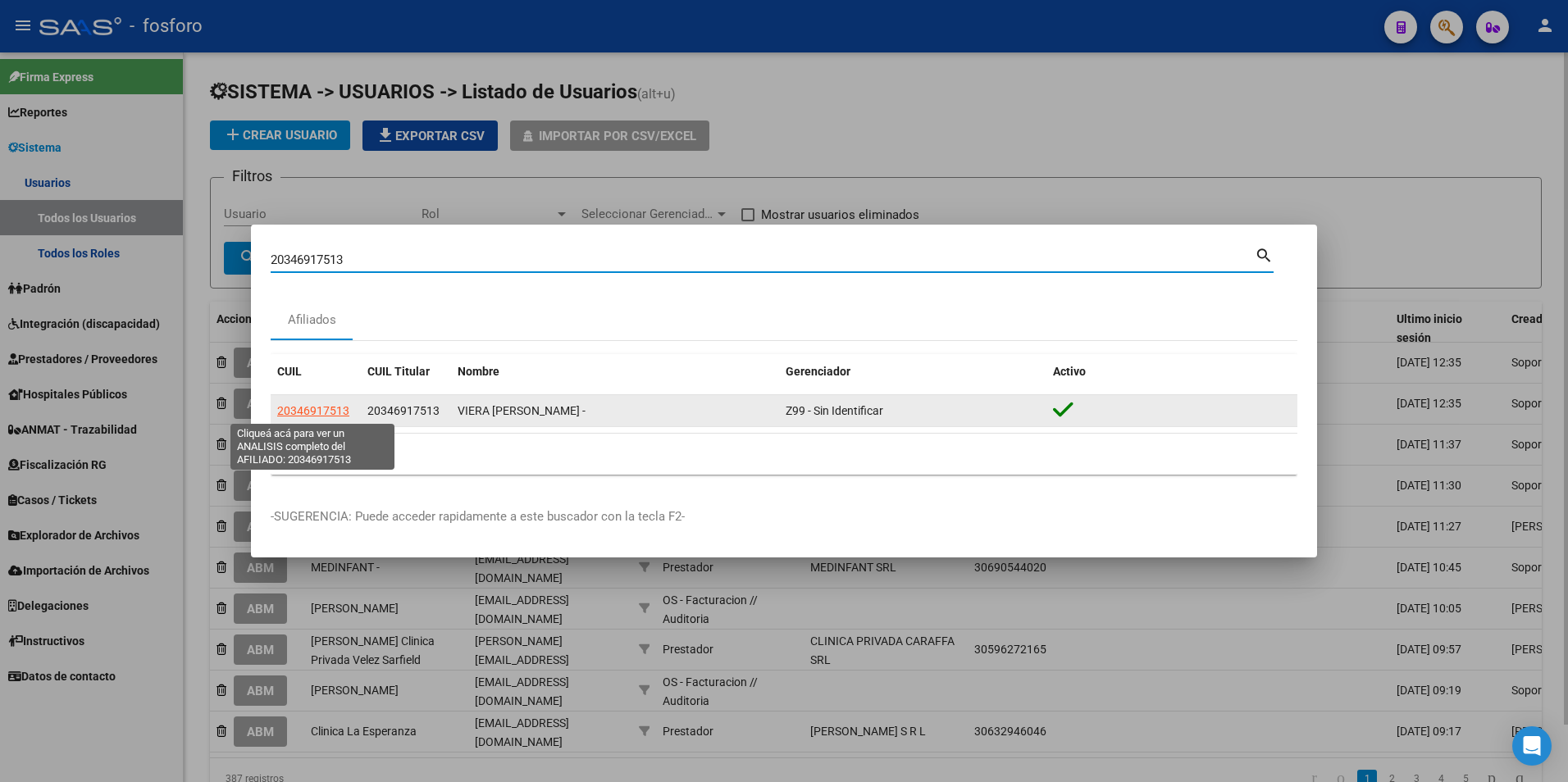
click at [310, 412] on span "20346917513" at bounding box center [313, 411] width 72 height 13
type textarea "20346917513"
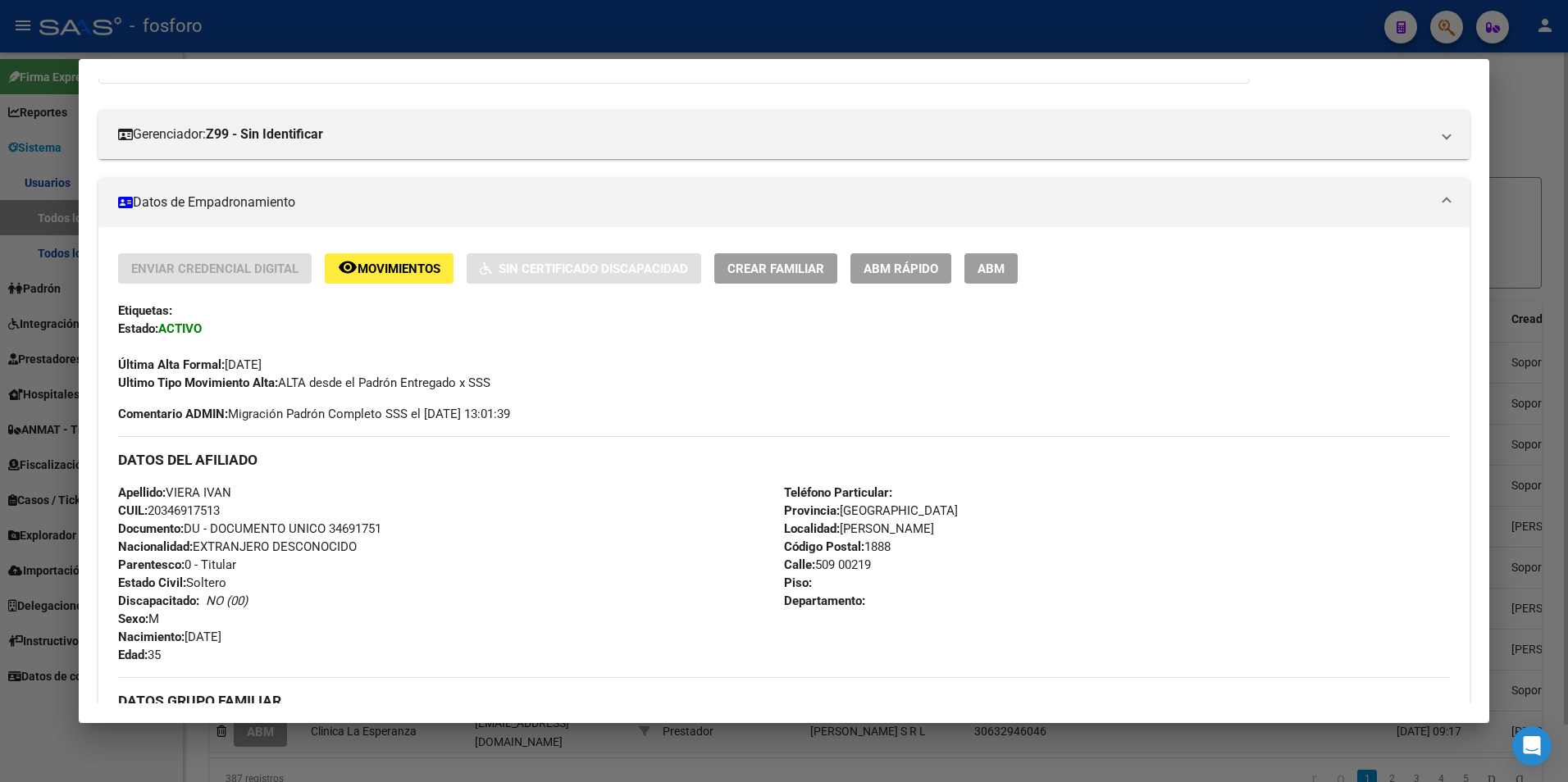
scroll to position [0, 0]
